Goal: Download file/media

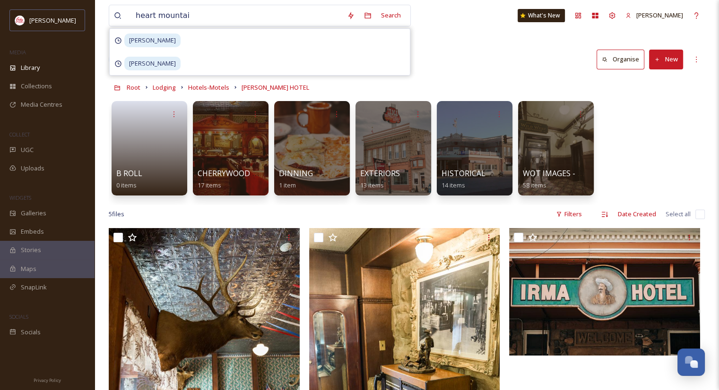
type input "heart mountain"
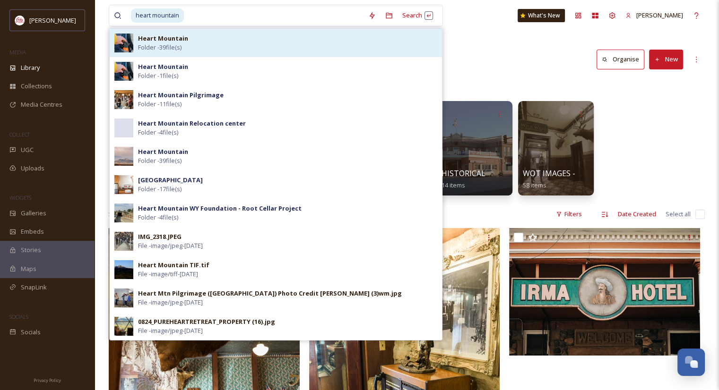
click at [169, 43] on span "Folder - 39 file(s)" at bounding box center [159, 47] width 43 height 9
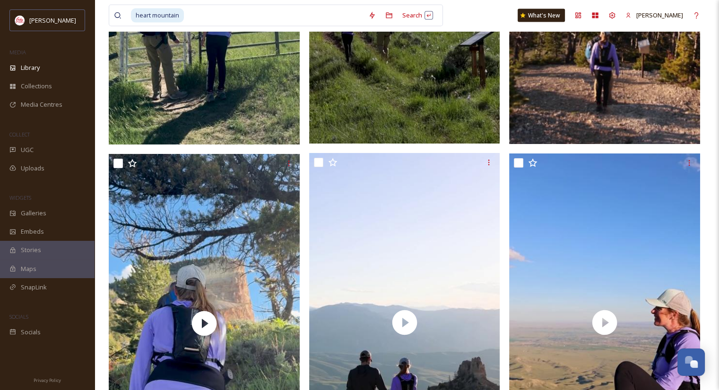
scroll to position [2289, 0]
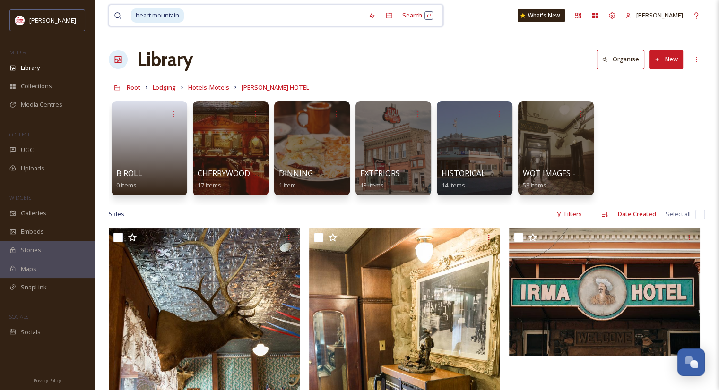
click at [196, 11] on input at bounding box center [274, 15] width 179 height 21
click at [410, 20] on div "Search Press Enter to search" at bounding box center [417, 15] width 40 height 18
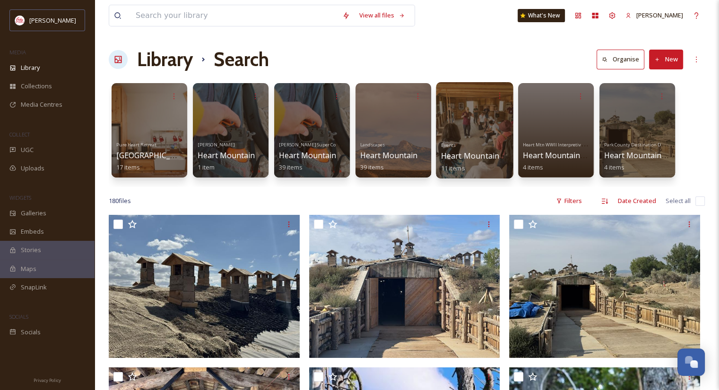
click at [466, 137] on div at bounding box center [474, 130] width 77 height 96
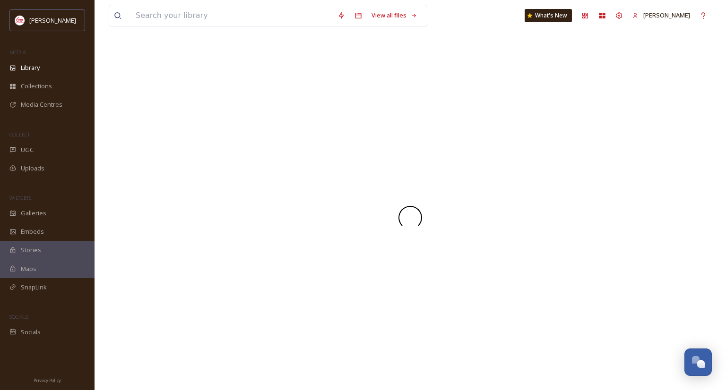
click at [466, 137] on div at bounding box center [410, 217] width 603 height 345
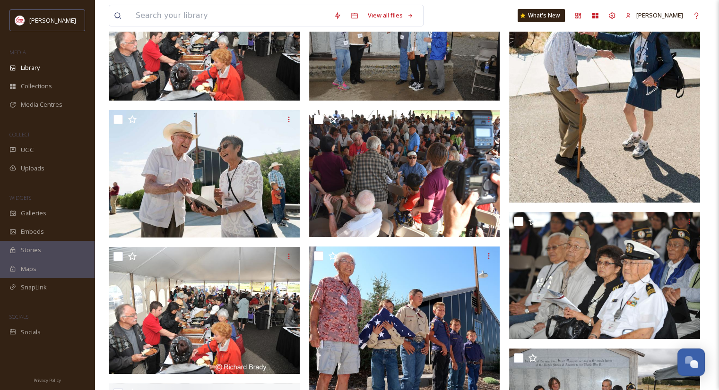
scroll to position [173, 0]
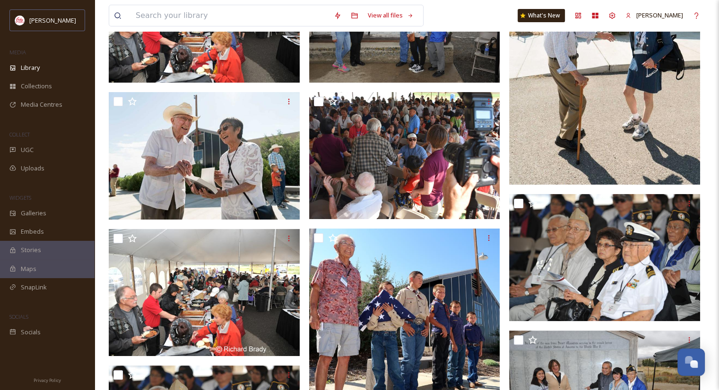
click at [470, 8] on div "View all files What's New [PERSON_NAME]" at bounding box center [407, 15] width 596 height 31
click at [514, 378] on img at bounding box center [604, 394] width 191 height 127
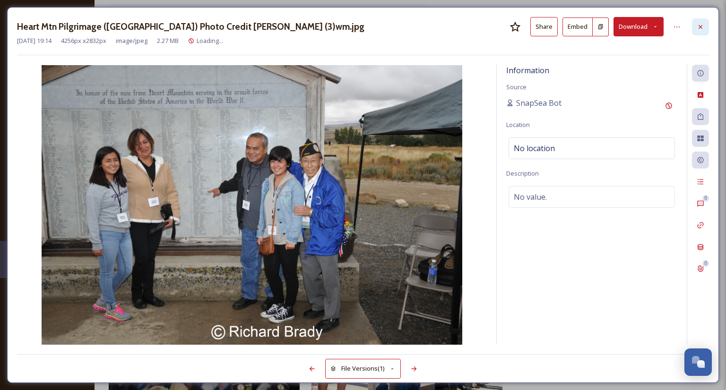
click at [703, 27] on icon at bounding box center [700, 27] width 8 height 8
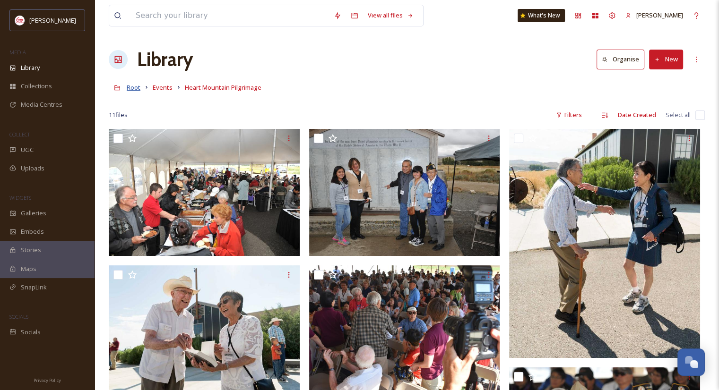
click at [129, 86] on span "Root" at bounding box center [134, 87] width 14 height 9
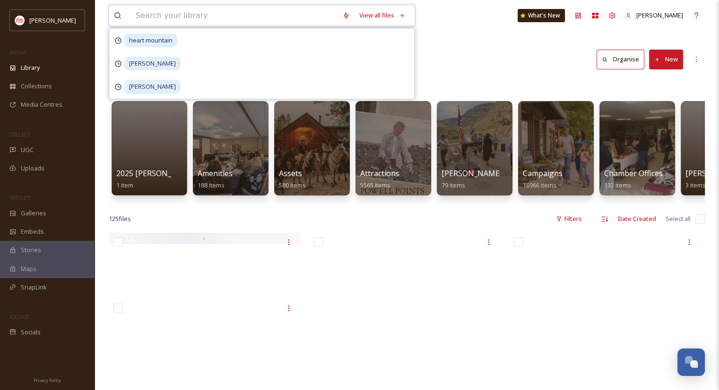
click at [161, 18] on input at bounding box center [234, 15] width 206 height 21
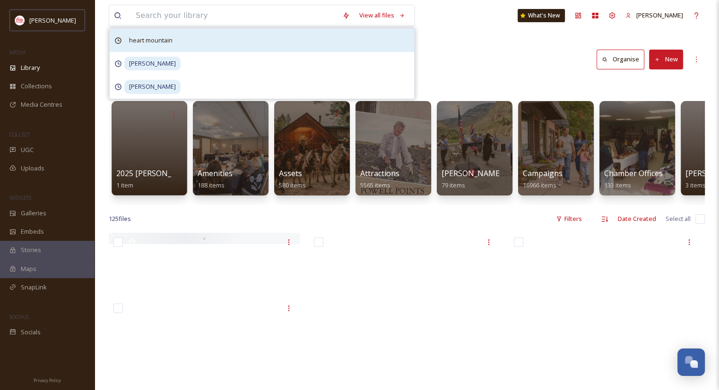
click at [154, 41] on span "heart mountain" at bounding box center [150, 41] width 53 height 14
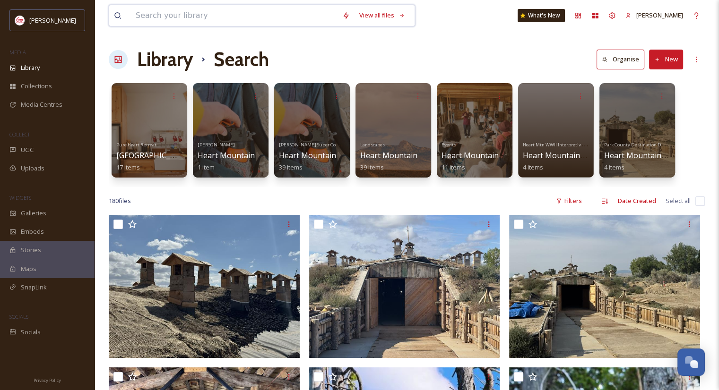
click at [161, 9] on input at bounding box center [234, 15] width 206 height 21
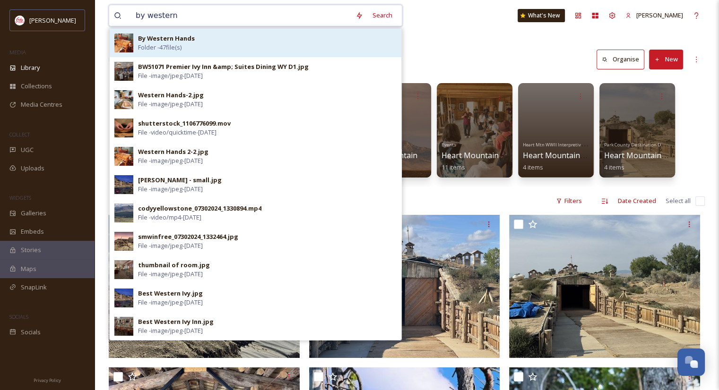
type input "by western"
click at [168, 40] on strong "By Western Hands" at bounding box center [166, 38] width 57 height 9
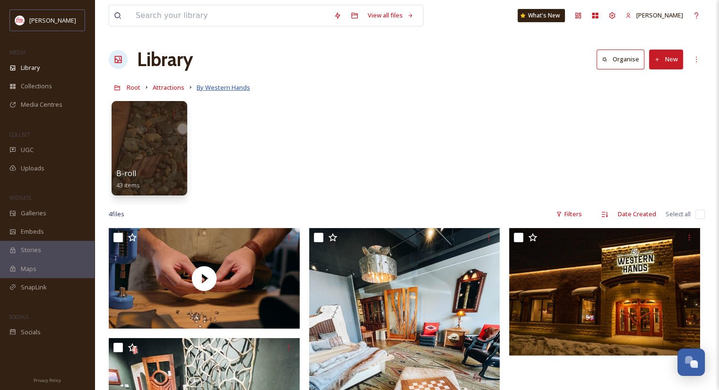
click at [218, 86] on span "By Western Hands" at bounding box center [223, 87] width 53 height 9
click at [146, 14] on input at bounding box center [230, 15] width 198 height 21
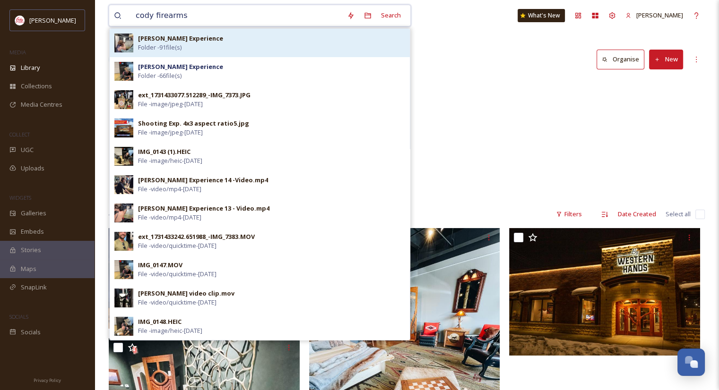
type input "cody firearms"
click at [154, 48] on span "Folder - 91 file(s)" at bounding box center [159, 47] width 43 height 9
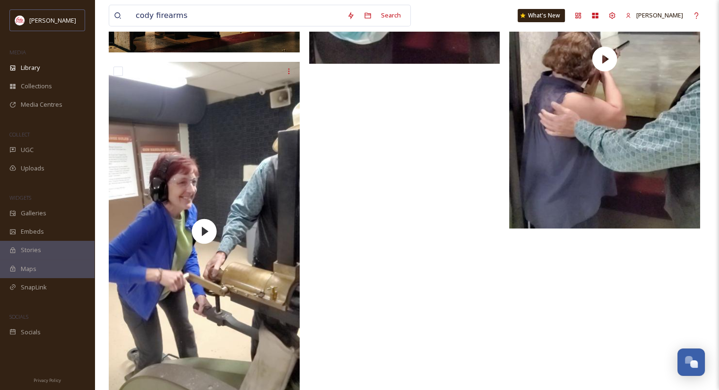
scroll to position [3471, 0]
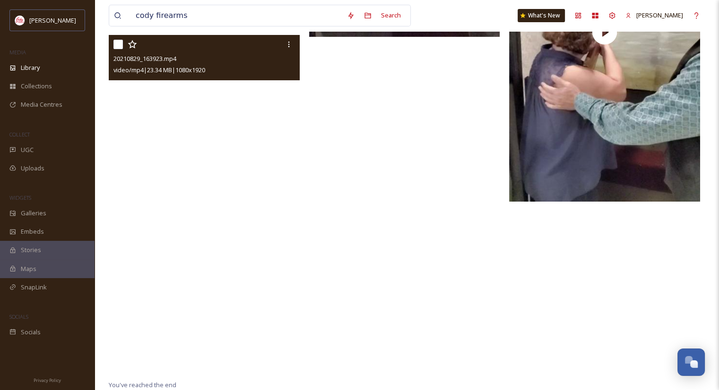
click at [206, 212] on video "20210829_163923.mp4" at bounding box center [204, 204] width 191 height 339
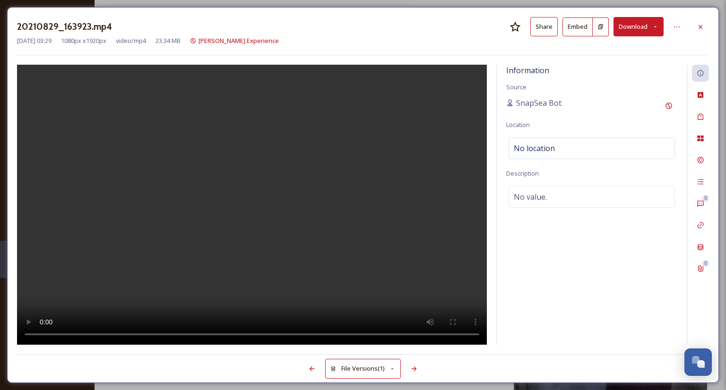
click at [173, 335] on video at bounding box center [252, 205] width 470 height 280
click at [705, 27] on div at bounding box center [700, 26] width 17 height 17
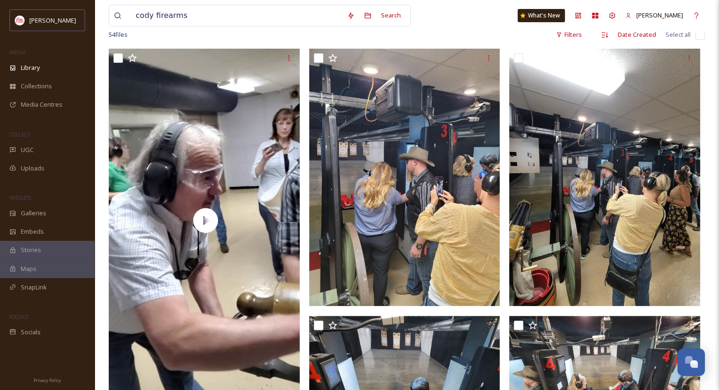
scroll to position [172, 0]
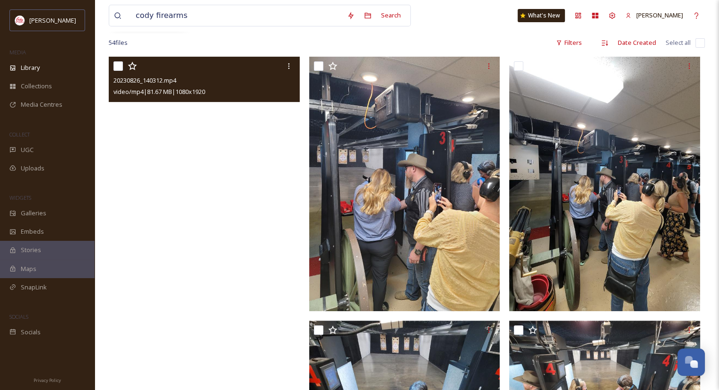
click at [207, 226] on video "20230826_140312.mp4" at bounding box center [204, 226] width 191 height 339
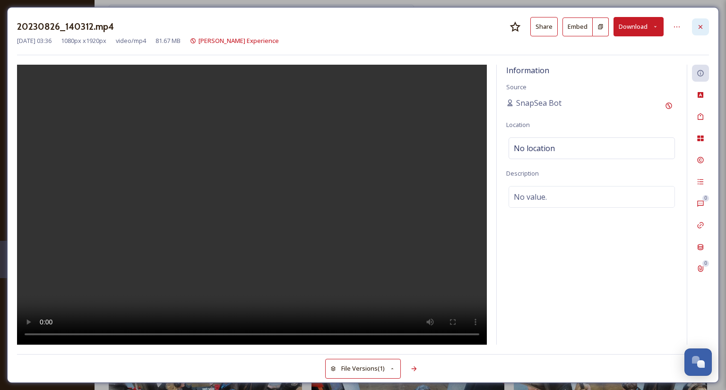
click at [699, 28] on icon at bounding box center [700, 27] width 8 height 8
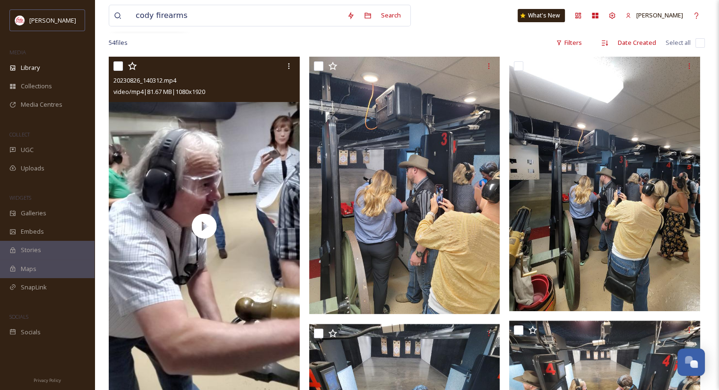
click at [699, 310] on img at bounding box center [604, 184] width 191 height 254
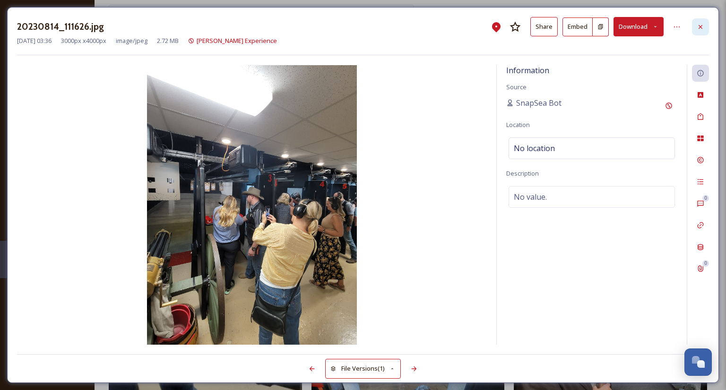
click at [698, 23] on icon at bounding box center [700, 27] width 8 height 8
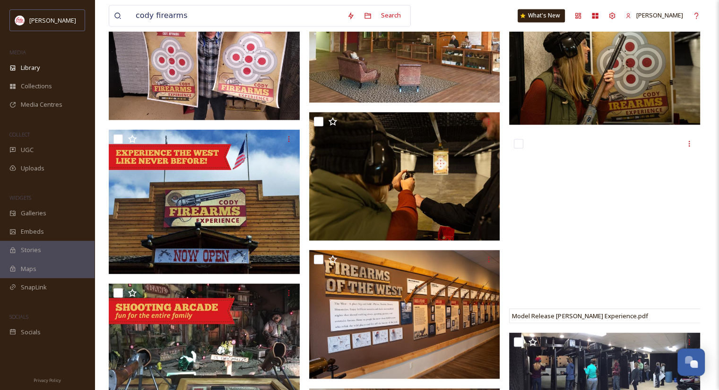
scroll to position [1644, 0]
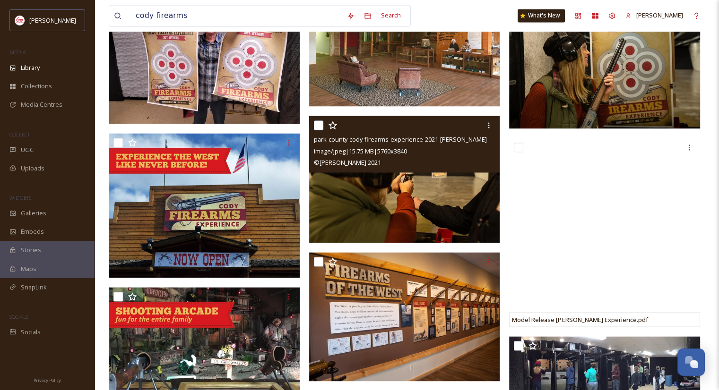
click at [418, 206] on img at bounding box center [404, 180] width 191 height 128
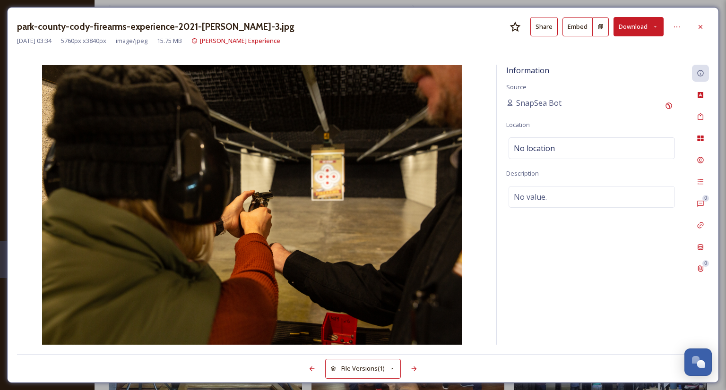
click at [418, 206] on img at bounding box center [252, 205] width 470 height 280
click at [635, 29] on button "Download" at bounding box center [638, 26] width 50 height 19
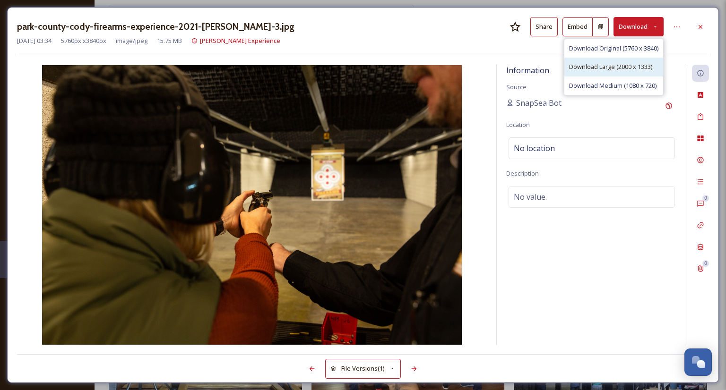
click at [618, 70] on span "Download Large (2000 x 1333)" at bounding box center [610, 66] width 83 height 9
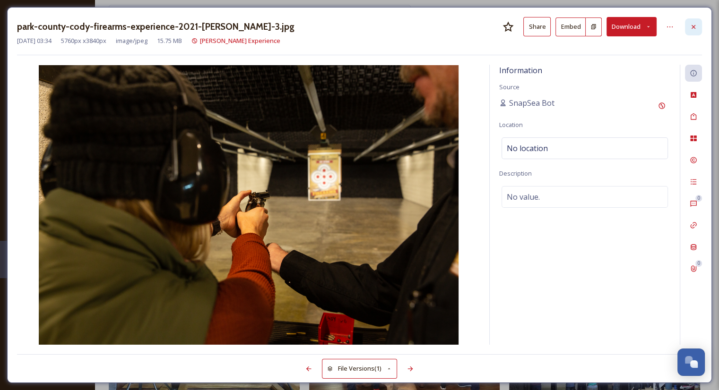
click at [697, 28] on div at bounding box center [693, 26] width 17 height 17
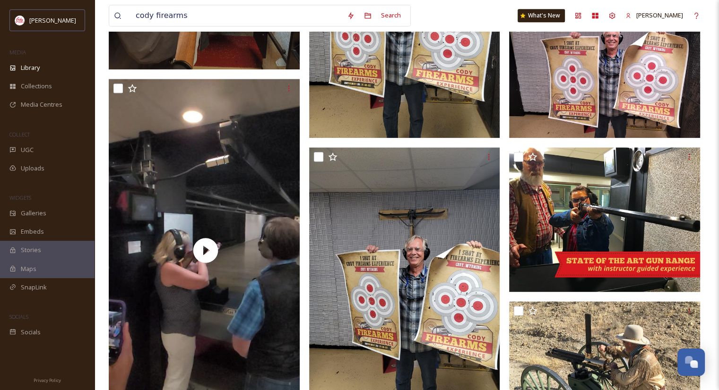
scroll to position [1179, 0]
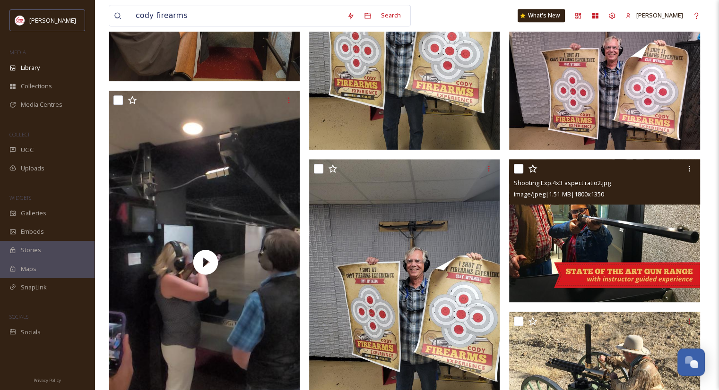
click at [580, 224] on img at bounding box center [604, 230] width 191 height 143
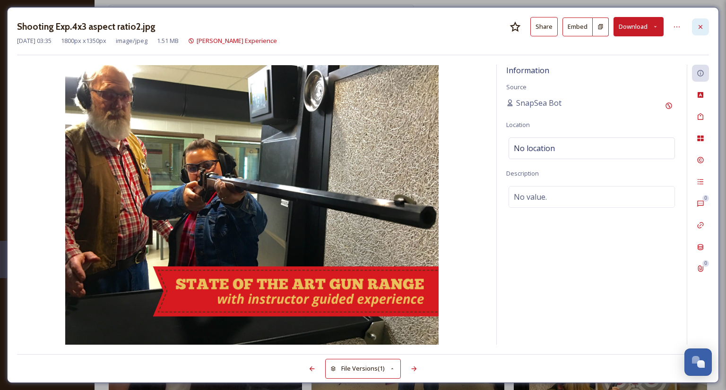
click at [701, 25] on icon at bounding box center [700, 27] width 4 height 4
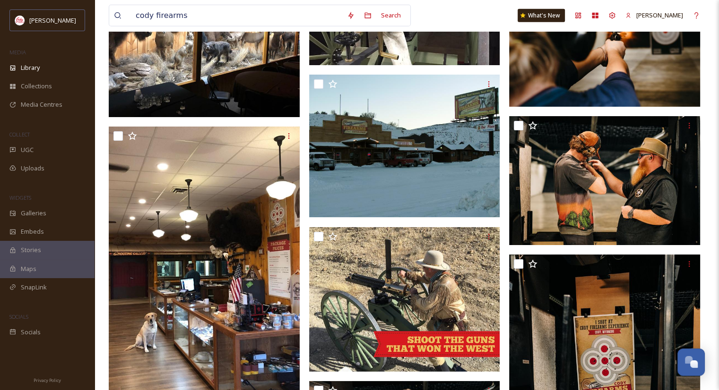
scroll to position [2427, 0]
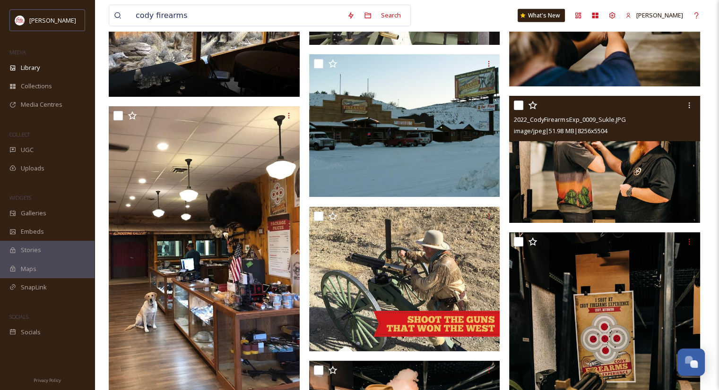
click at [584, 150] on img at bounding box center [604, 160] width 191 height 128
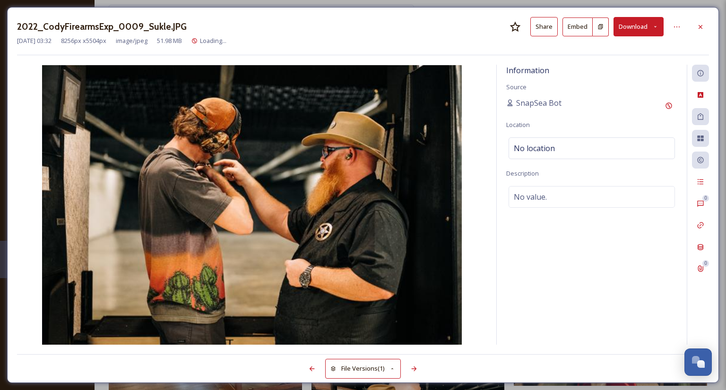
click at [623, 26] on button "Download" at bounding box center [638, 26] width 50 height 19
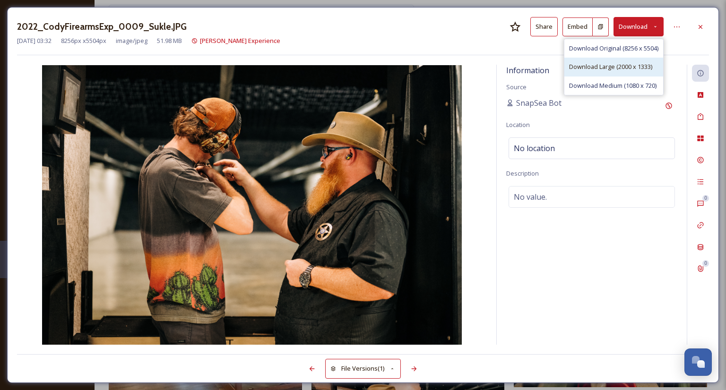
click at [601, 69] on span "Download Large (2000 x 1333)" at bounding box center [610, 66] width 83 height 9
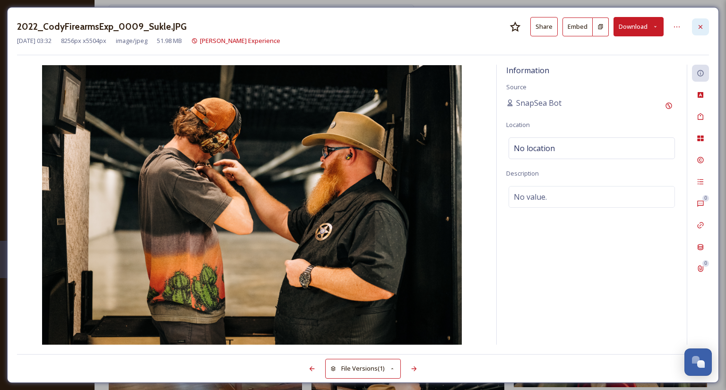
click at [702, 22] on div at bounding box center [700, 26] width 17 height 17
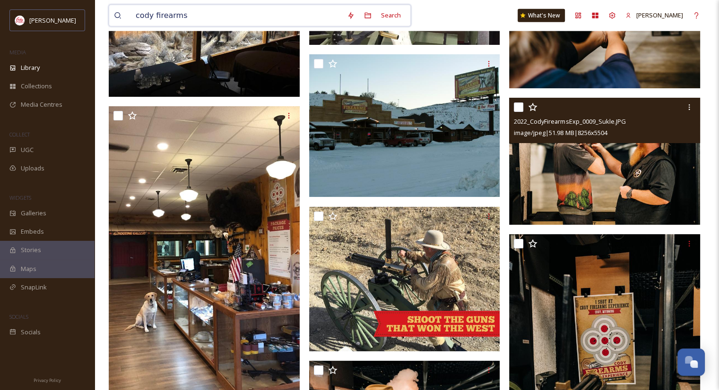
scroll to position [2298, 0]
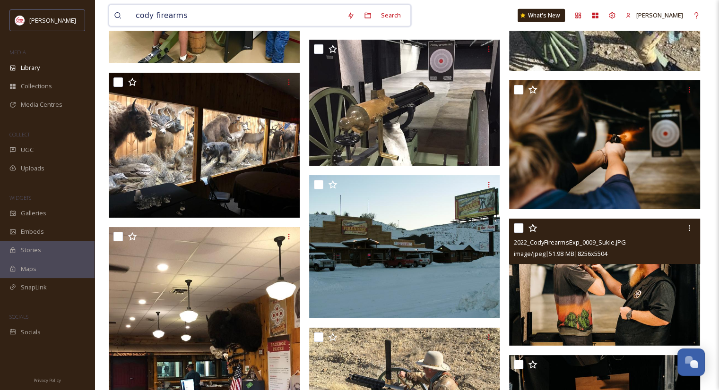
drag, startPoint x: 185, startPoint y: 13, endPoint x: 56, endPoint y: -2, distance: 129.9
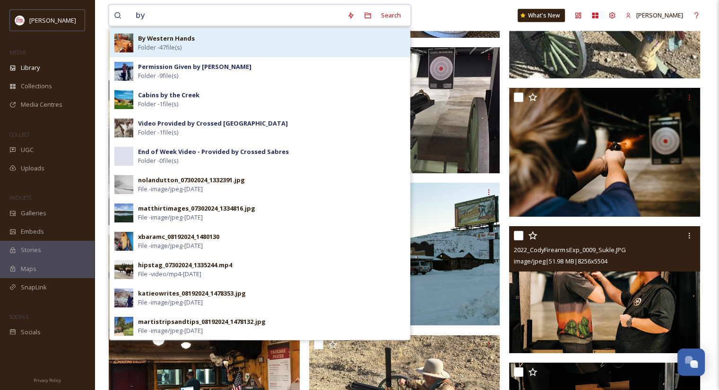
type input "by"
click at [157, 34] on strong "By Western Hands" at bounding box center [166, 38] width 57 height 9
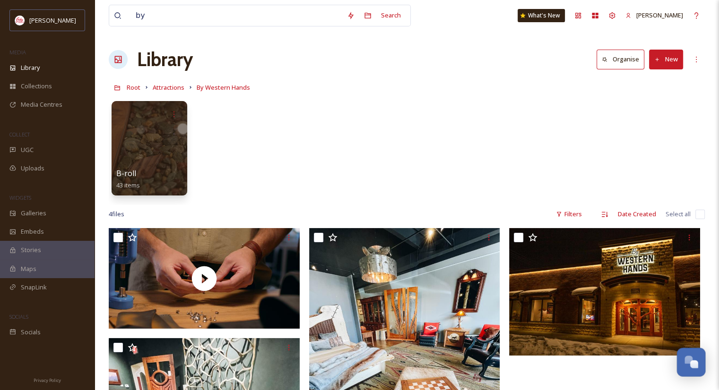
click at [697, 361] on div "Open Chat" at bounding box center [691, 361] width 28 height 16
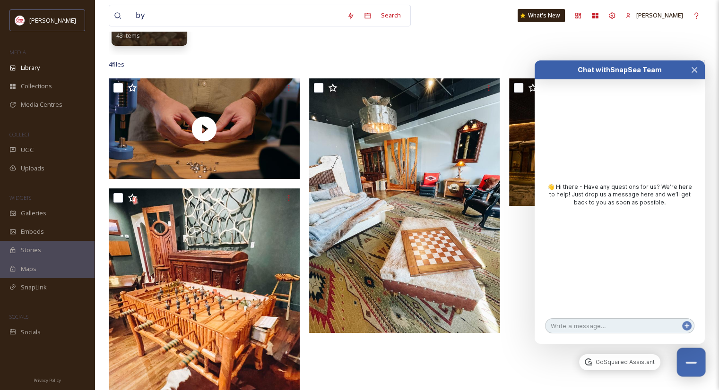
scroll to position [157, 0]
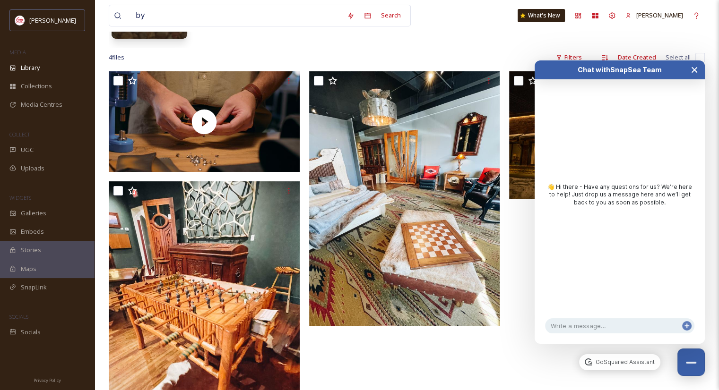
click at [694, 68] on icon "Close Chat" at bounding box center [694, 70] width 8 height 8
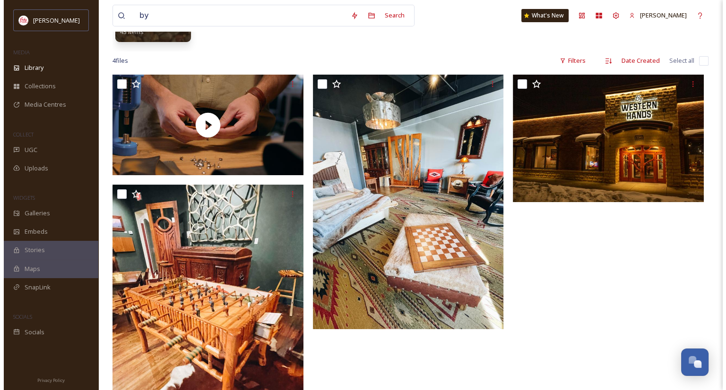
scroll to position [145, 0]
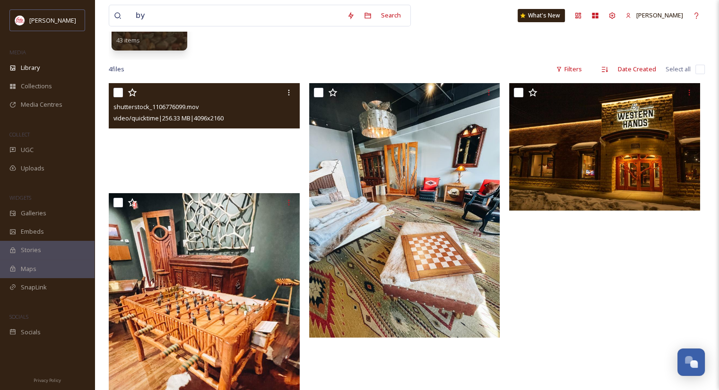
click at [161, 146] on video "shutterstock_1106776099.mov" at bounding box center [204, 133] width 191 height 101
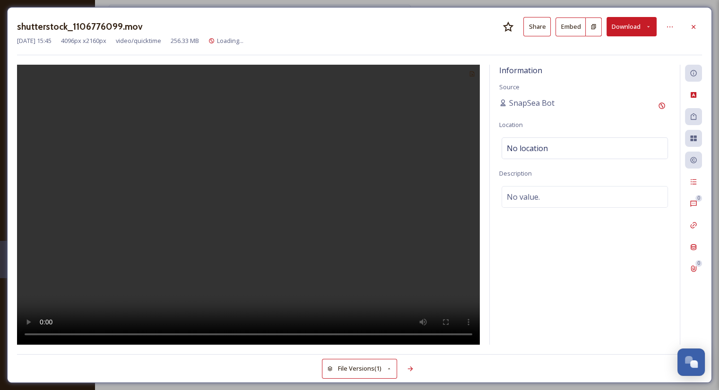
click at [161, 146] on video at bounding box center [248, 205] width 463 height 280
